Goal: Task Accomplishment & Management: Manage account settings

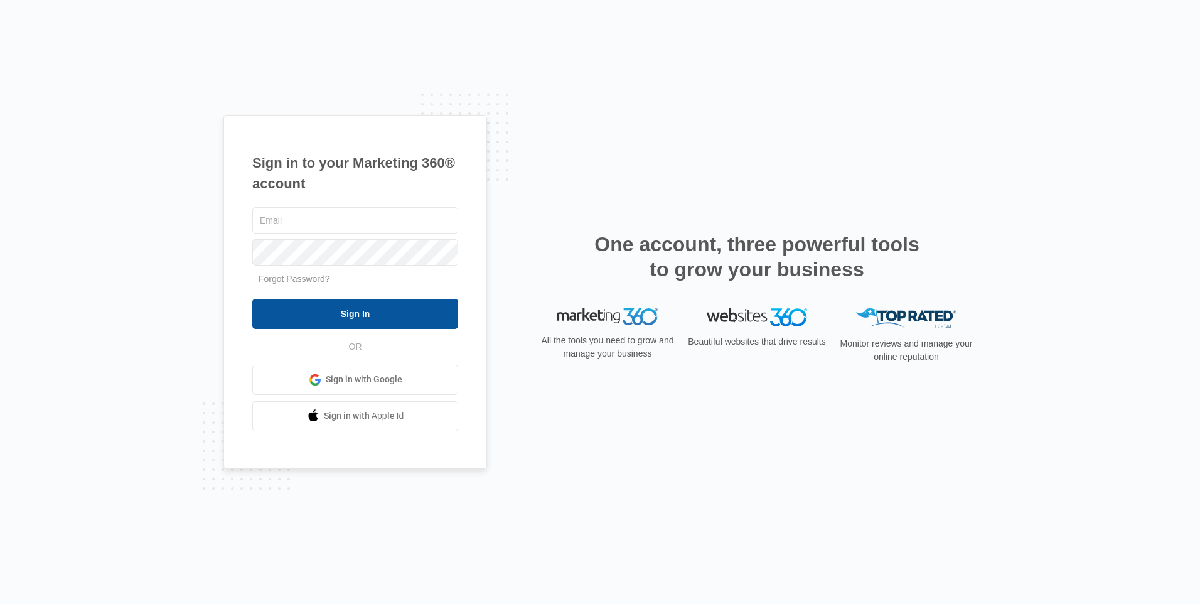
type input "[EMAIL_ADDRESS][DOMAIN_NAME]"
click at [361, 319] on input "Sign In" at bounding box center [355, 314] width 206 height 30
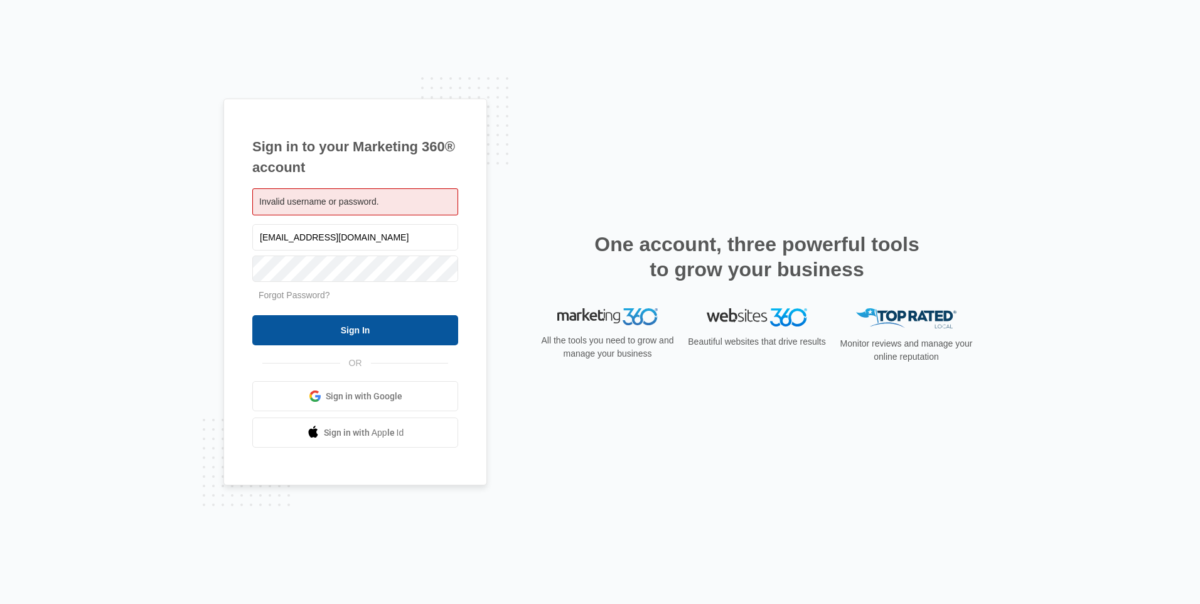
click at [274, 337] on input "Sign In" at bounding box center [355, 330] width 206 height 30
click at [274, 336] on input "Sign In" at bounding box center [355, 330] width 206 height 30
click at [306, 296] on link "Forgot Password?" at bounding box center [295, 295] width 72 height 10
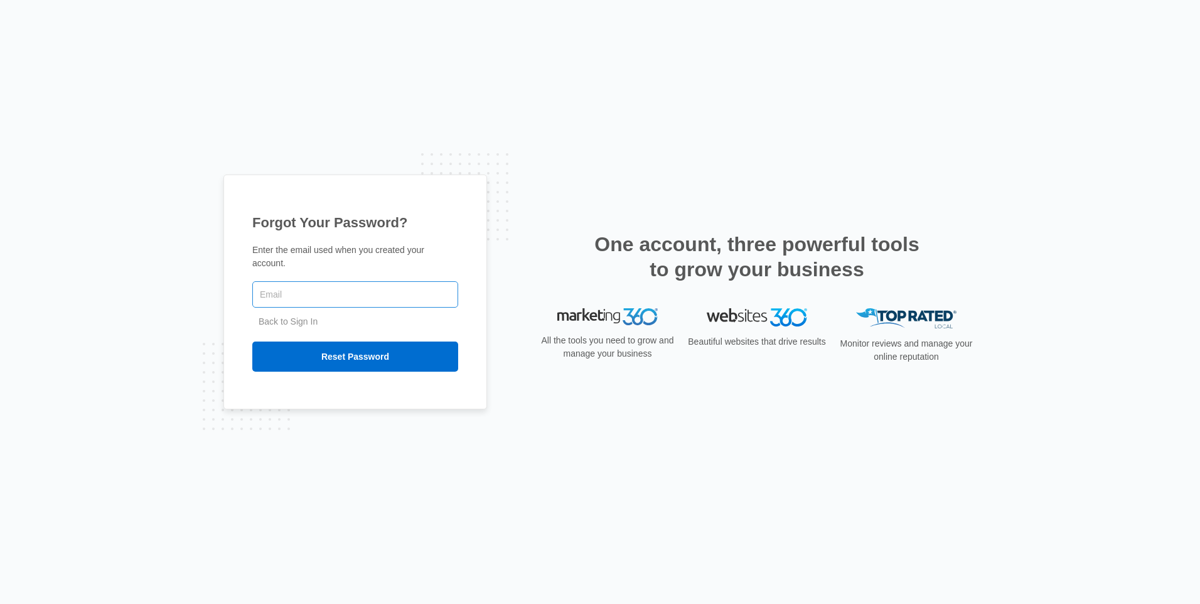
type input "gmarquardt@appliedelectric.com"
drag, startPoint x: 341, startPoint y: 355, endPoint x: 347, endPoint y: 348, distance: 9.3
click at [344, 350] on input "Reset Password" at bounding box center [355, 356] width 206 height 30
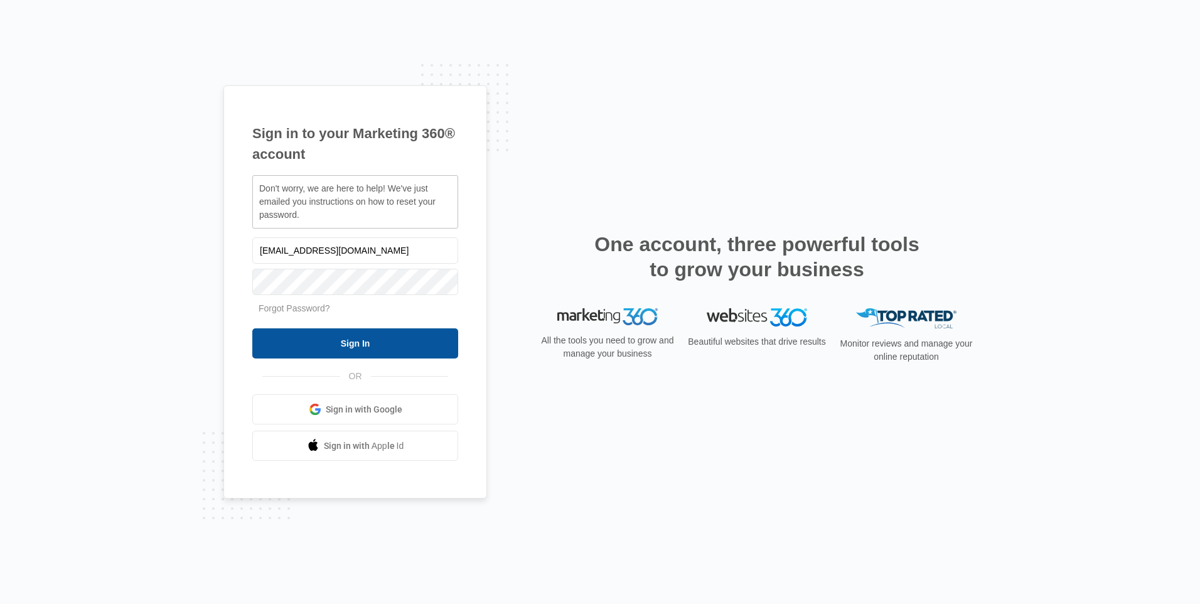
click at [348, 334] on input "Sign In" at bounding box center [355, 343] width 206 height 30
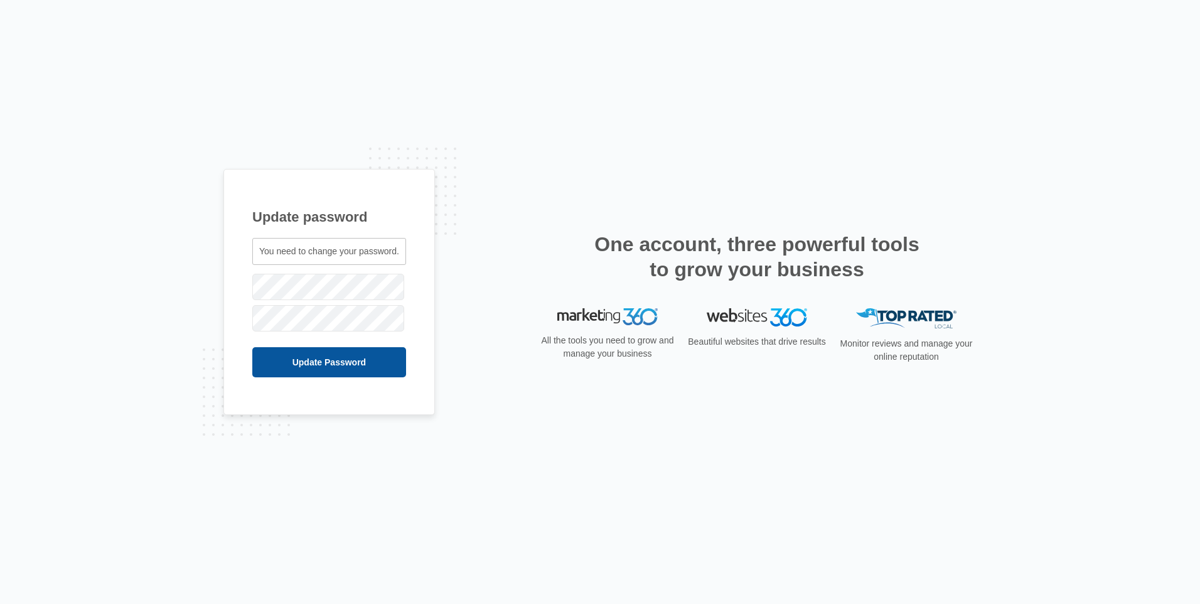
click at [268, 363] on input "Update Password" at bounding box center [329, 362] width 154 height 30
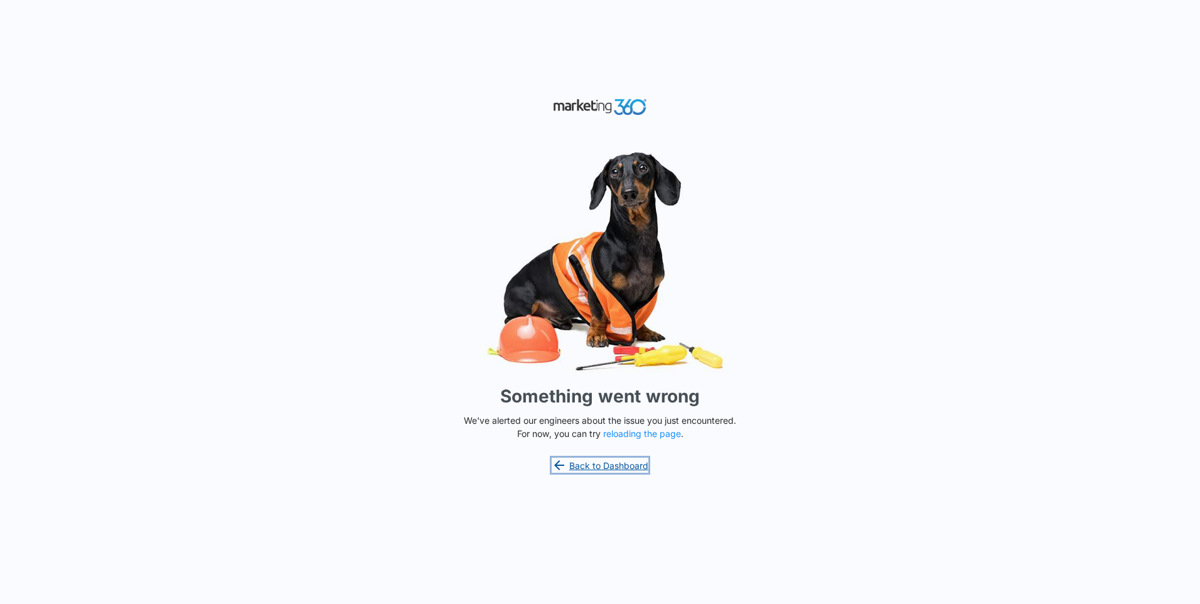
click at [617, 469] on link "Back to Dashboard" at bounding box center [600, 464] width 97 height 15
click at [589, 466] on link "Back to Dashboard" at bounding box center [600, 464] width 97 height 15
click at [660, 435] on button "reloading the page" at bounding box center [642, 434] width 78 height 10
